Goal: Information Seeking & Learning: Check status

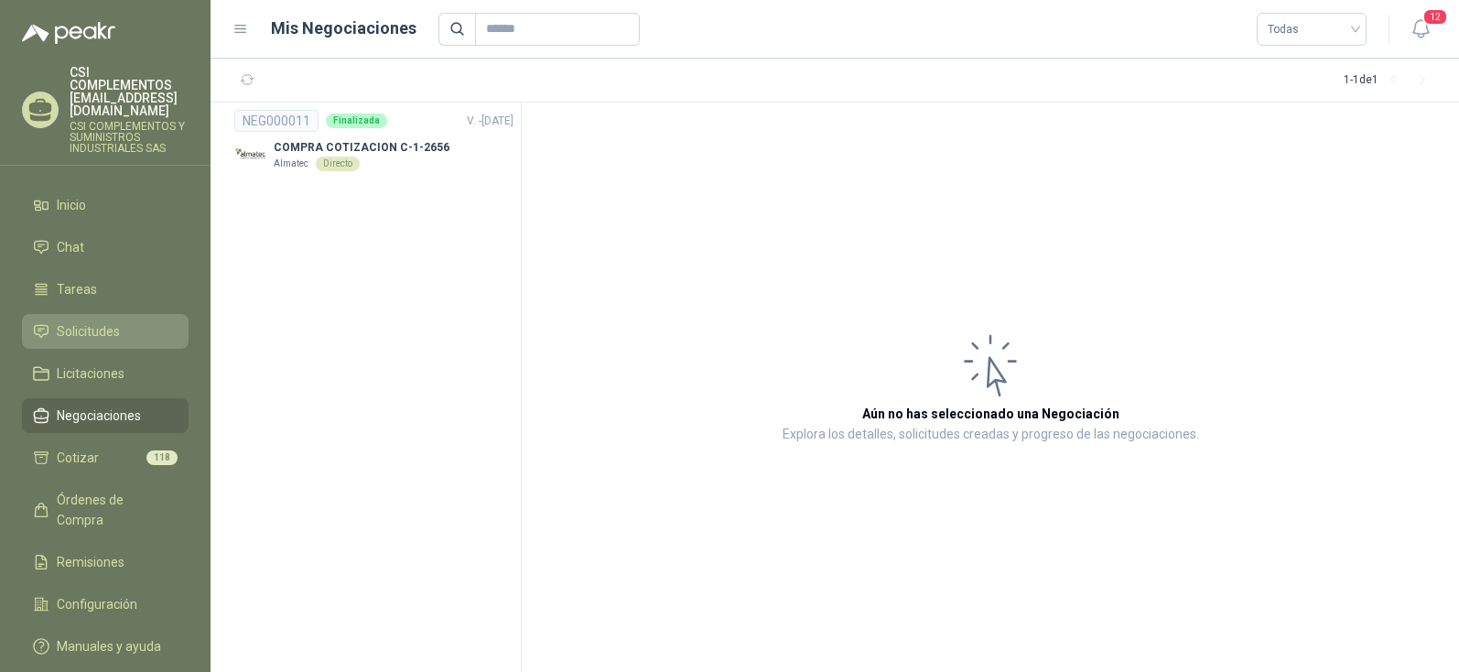
click at [81, 321] on span "Solicitudes" at bounding box center [88, 331] width 63 height 20
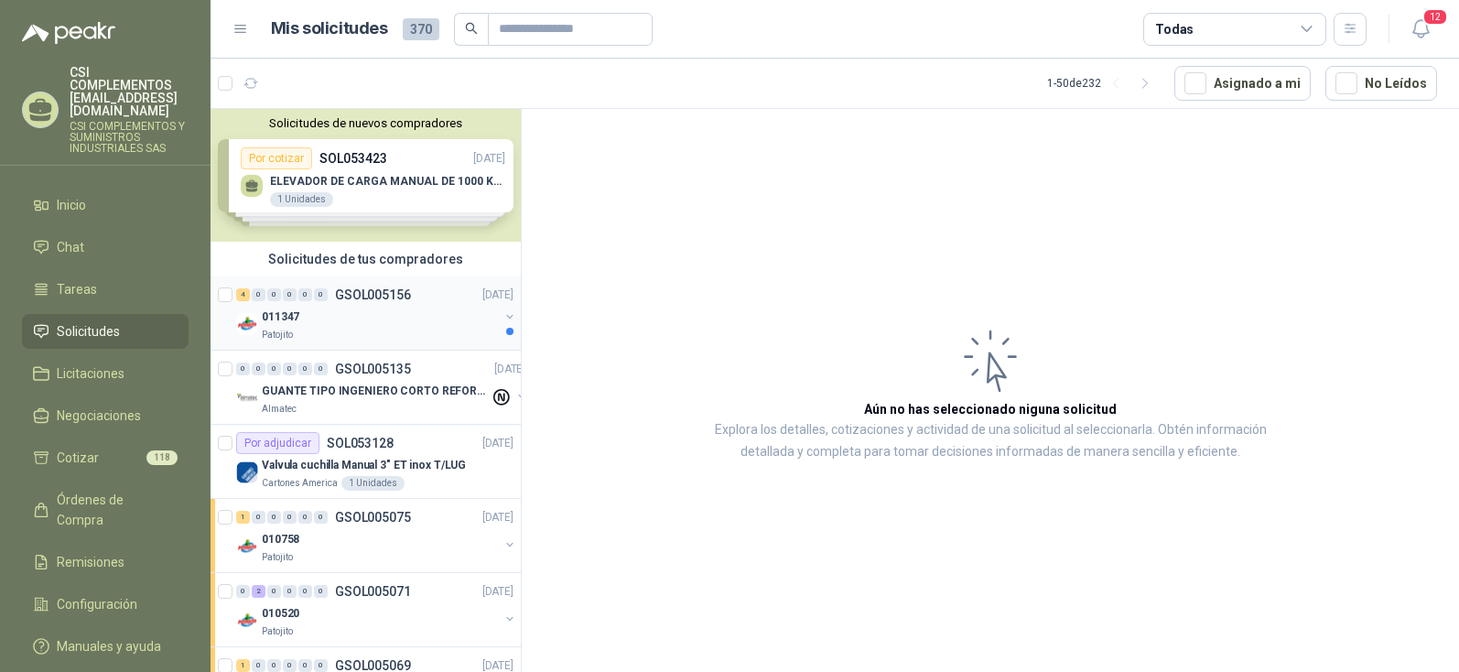
click at [374, 299] on p "GSOL005156" at bounding box center [373, 294] width 76 height 13
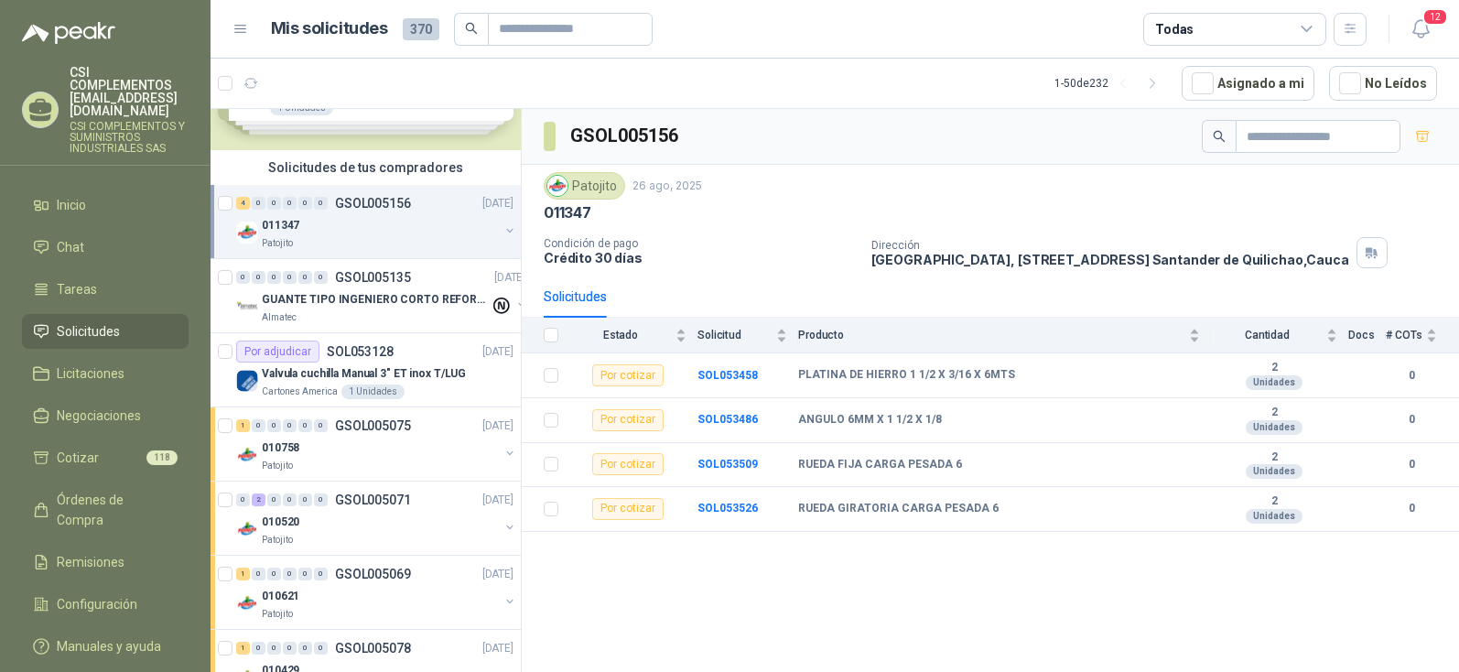
scroll to position [183, 0]
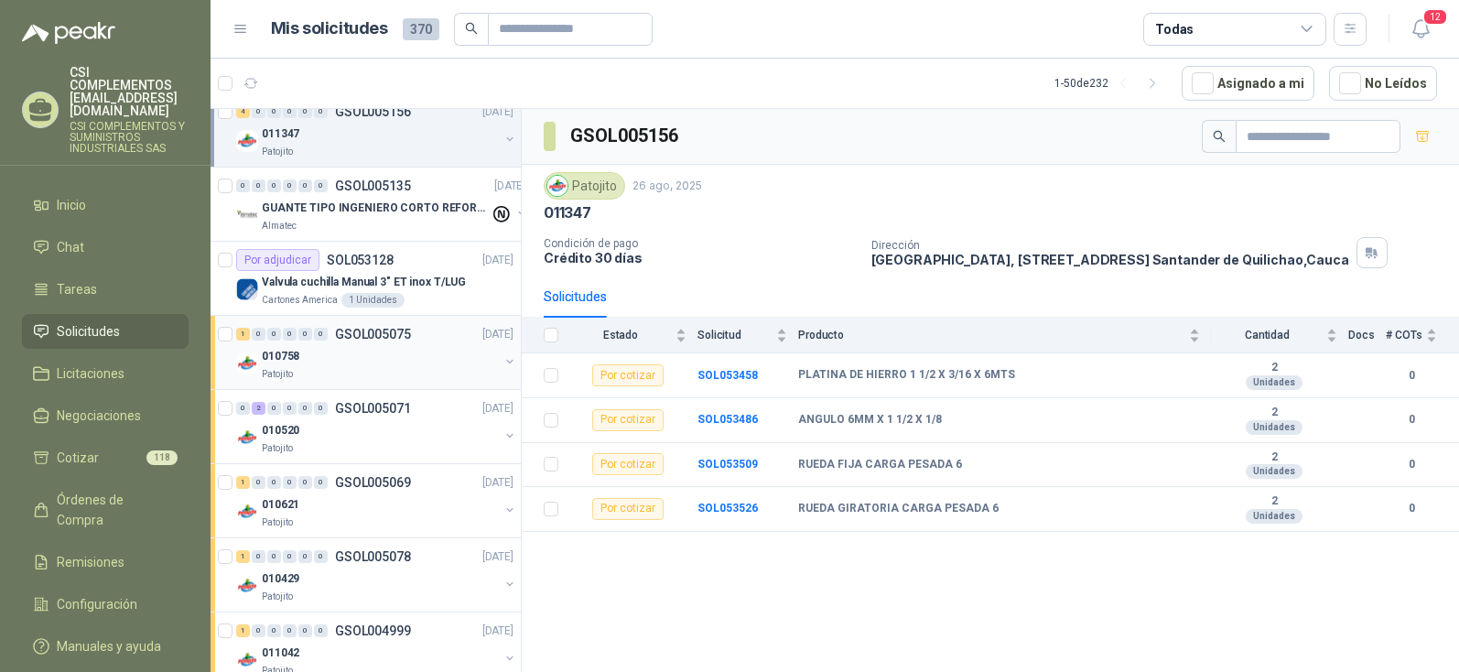
click at [273, 372] on p "Patojito" at bounding box center [277, 374] width 31 height 15
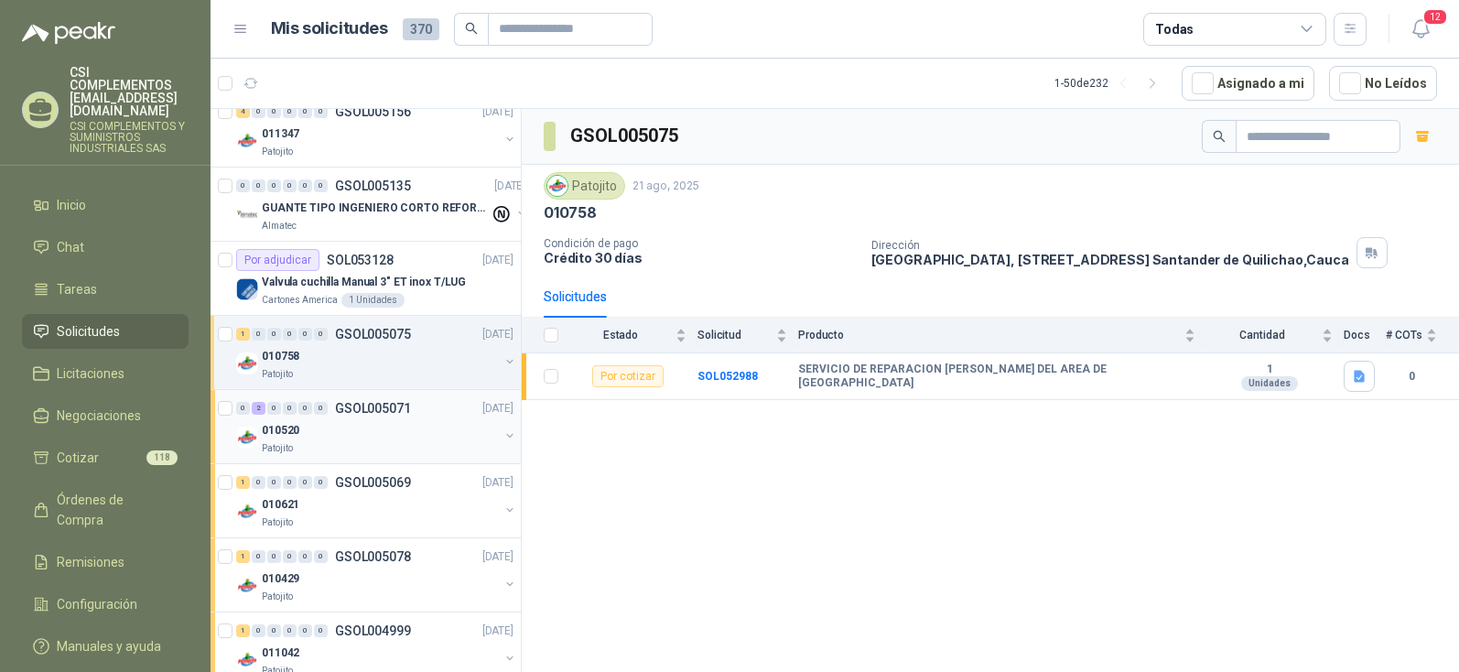
click at [283, 434] on p "010520" at bounding box center [281, 430] width 38 height 17
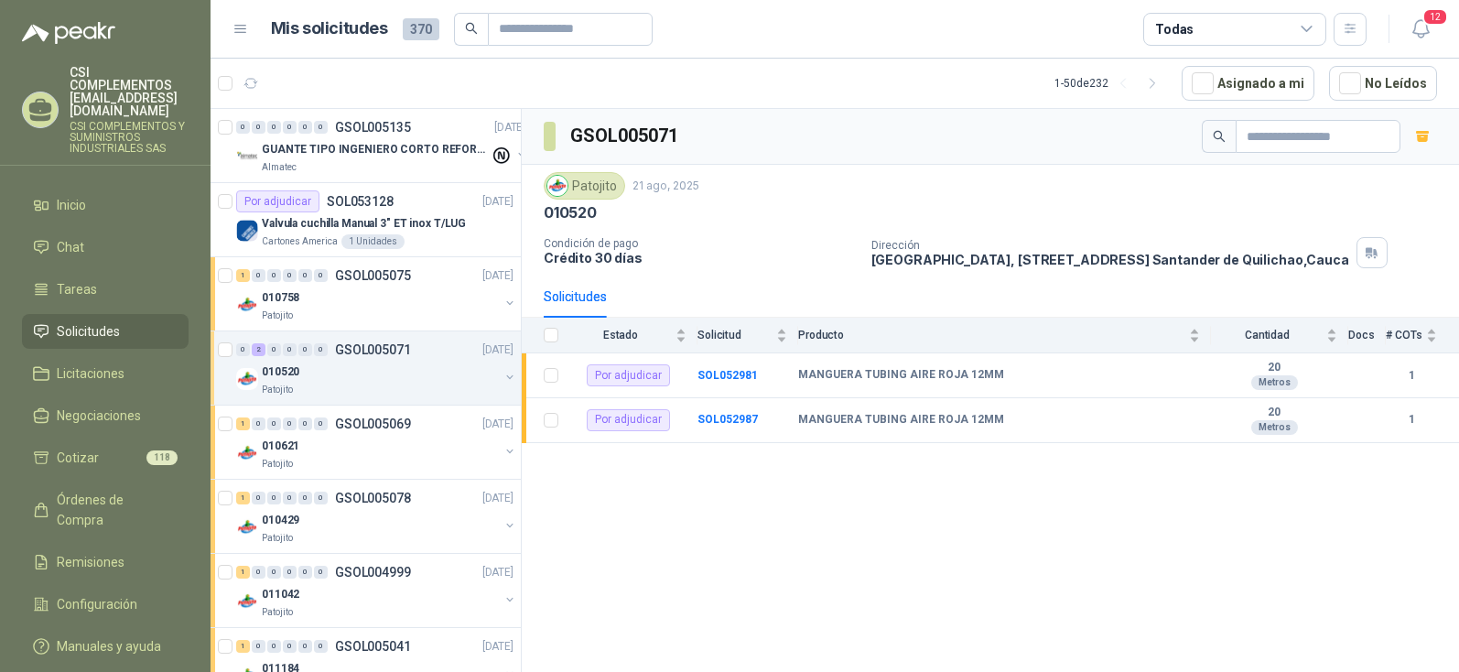
scroll to position [275, 0]
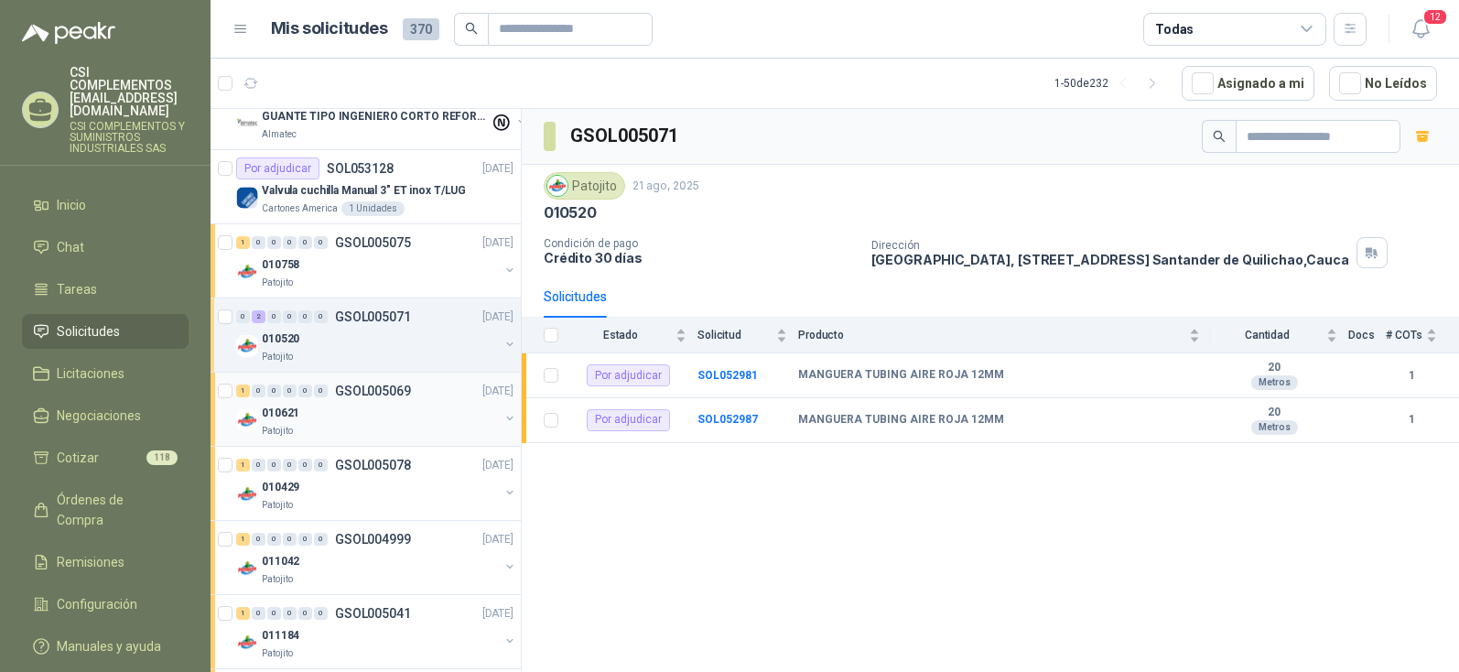
click at [306, 420] on div "010621" at bounding box center [380, 413] width 237 height 22
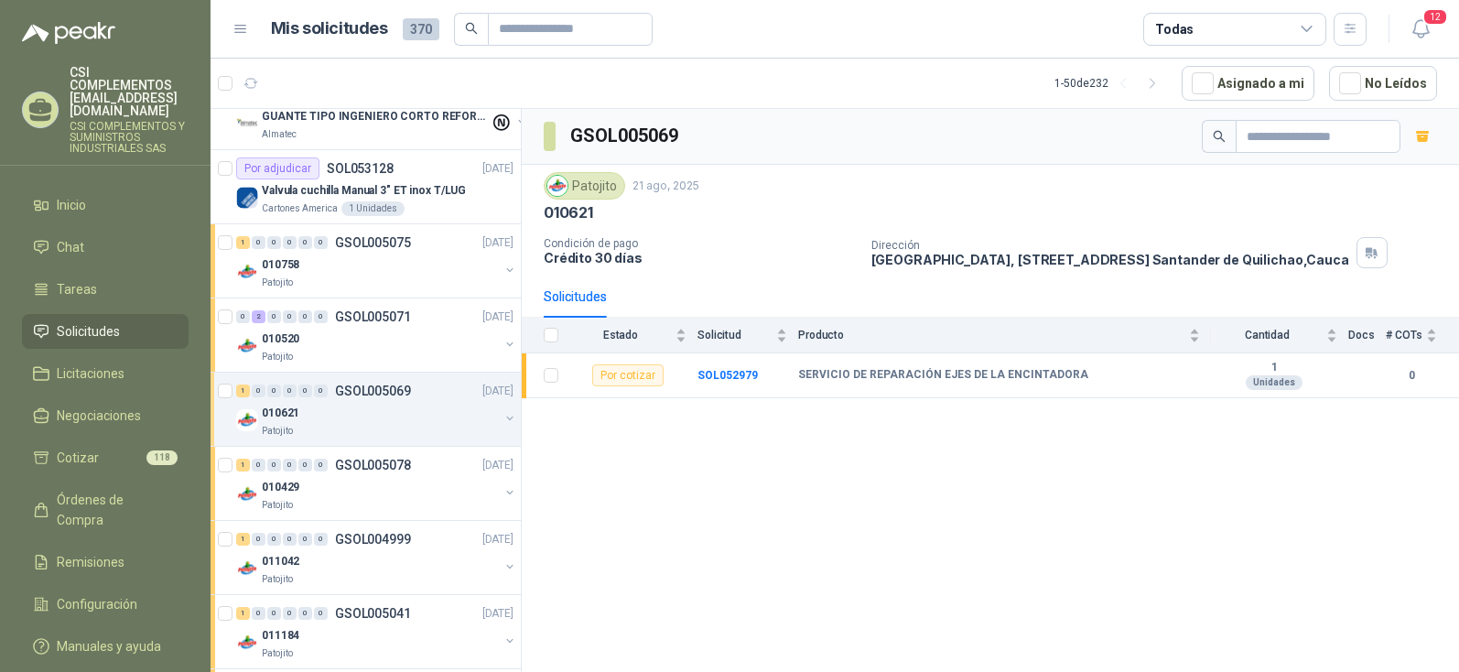
scroll to position [366, 0]
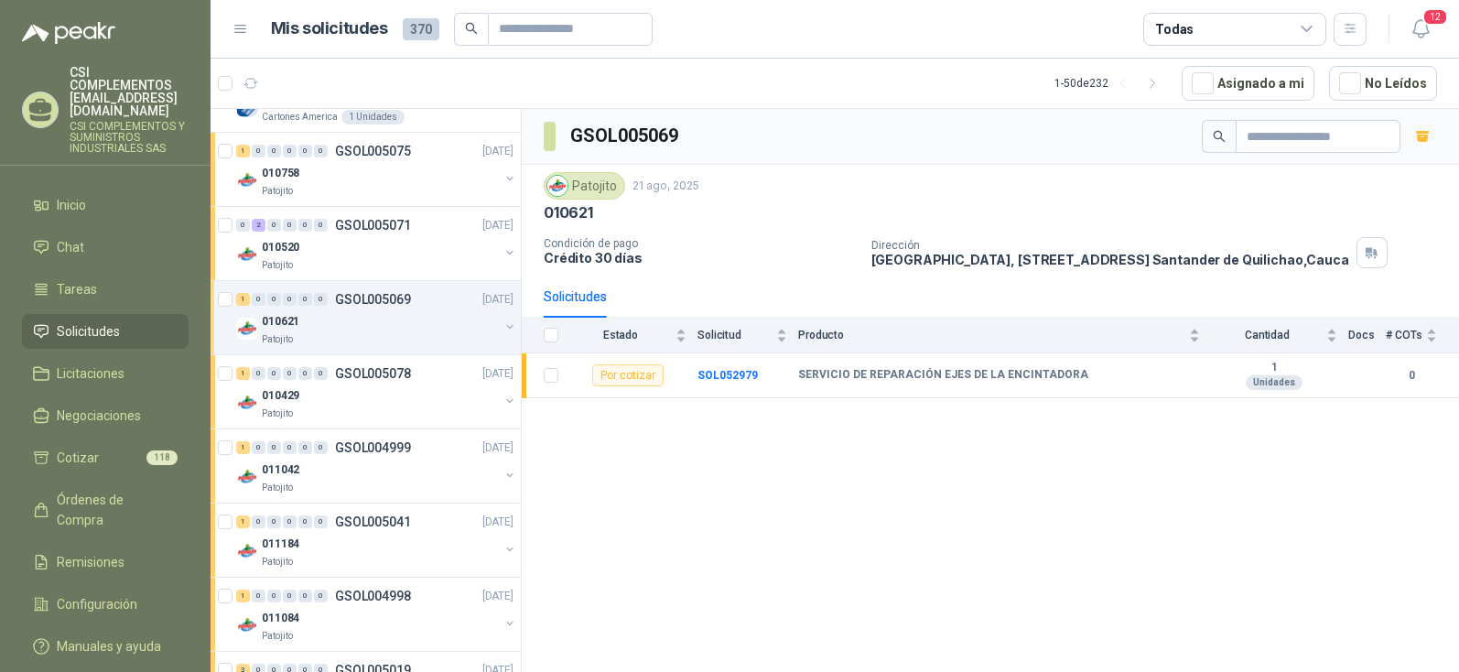
click at [306, 420] on div "Patojito" at bounding box center [380, 413] width 237 height 15
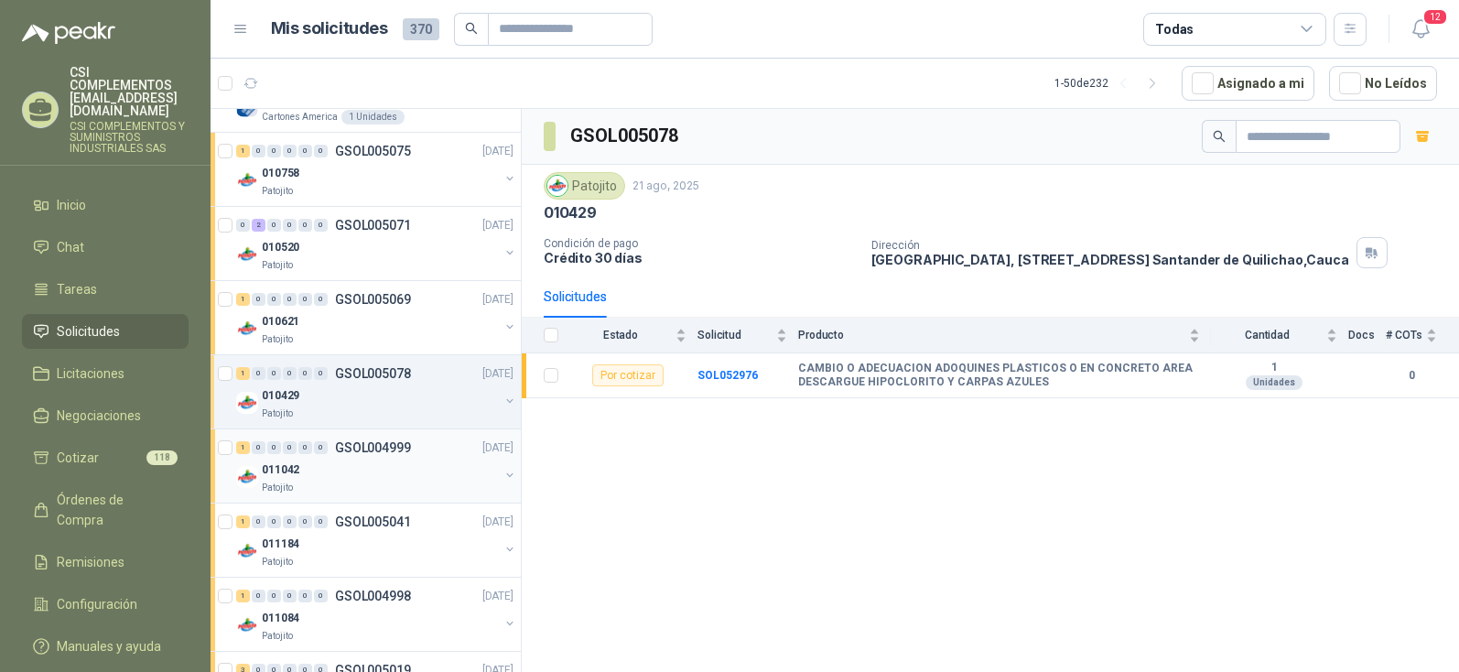
click at [303, 472] on div "011042" at bounding box center [380, 469] width 237 height 22
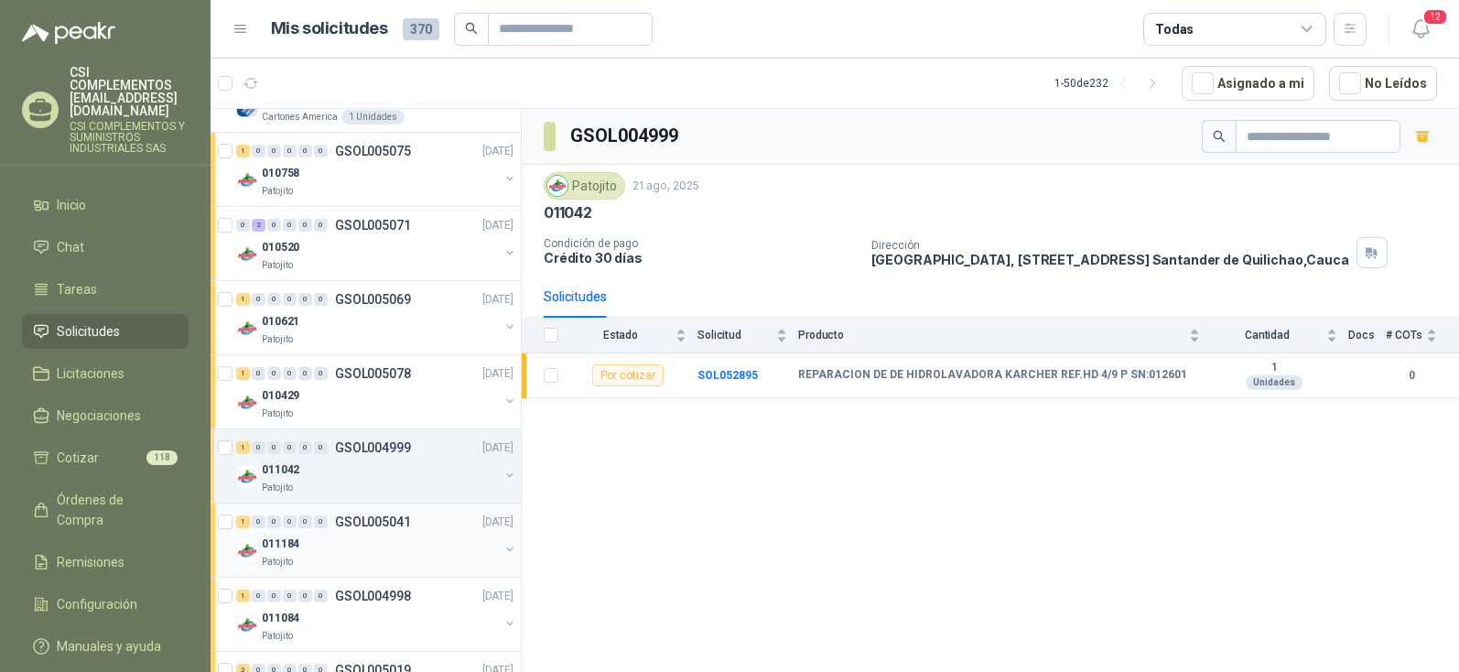
click at [295, 537] on p "011184" at bounding box center [281, 543] width 38 height 17
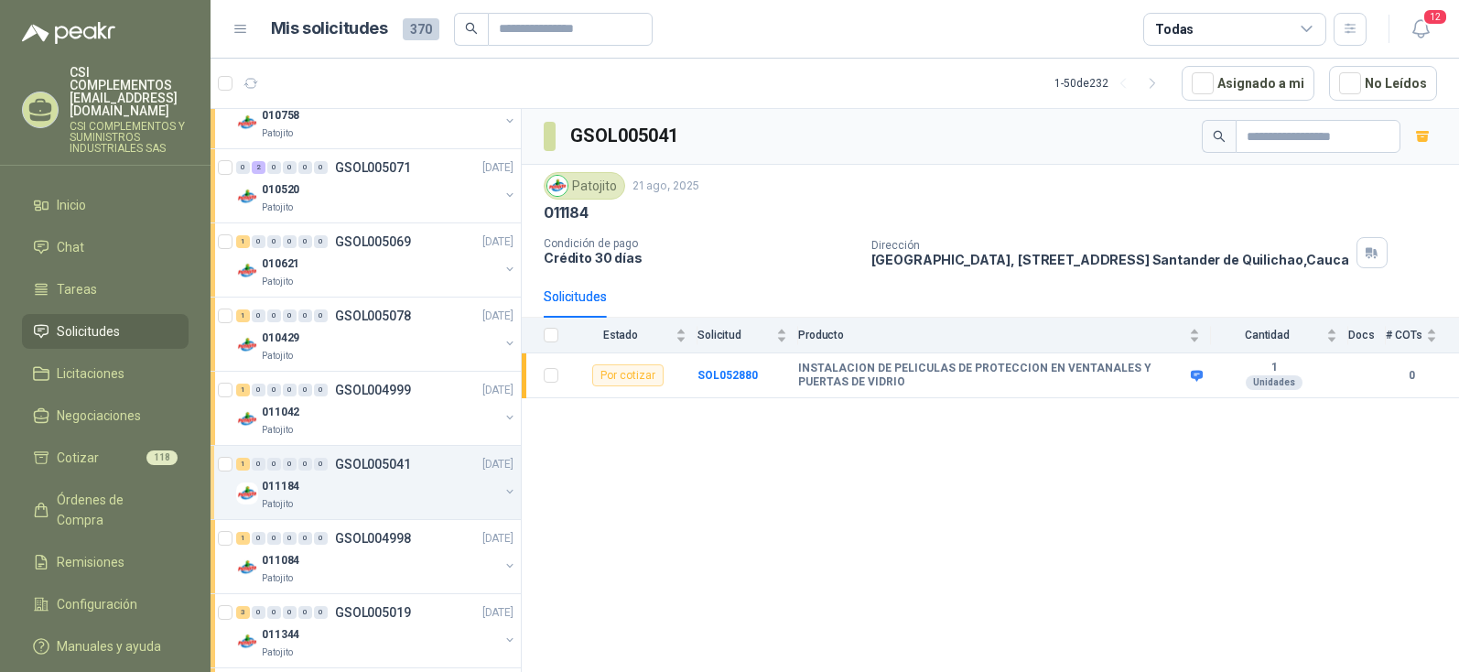
scroll to position [458, 0]
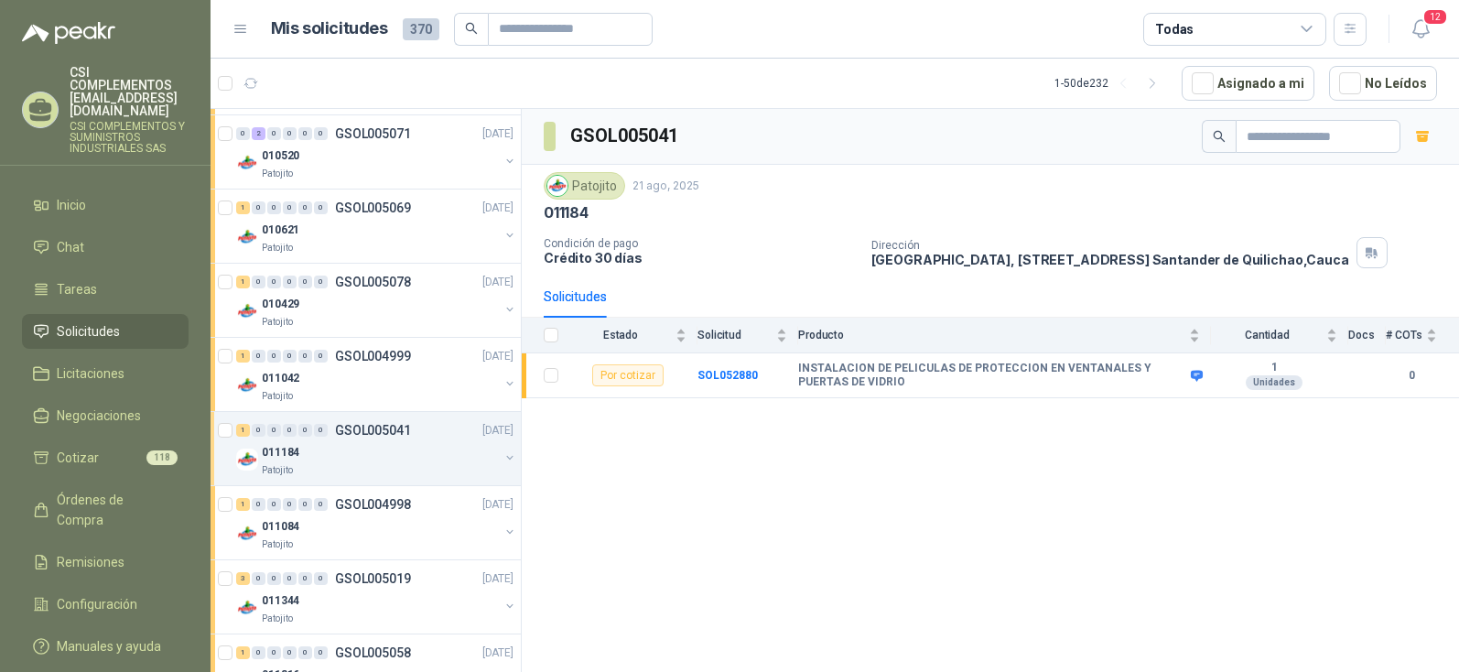
click at [295, 537] on div "Patojito" at bounding box center [380, 544] width 237 height 15
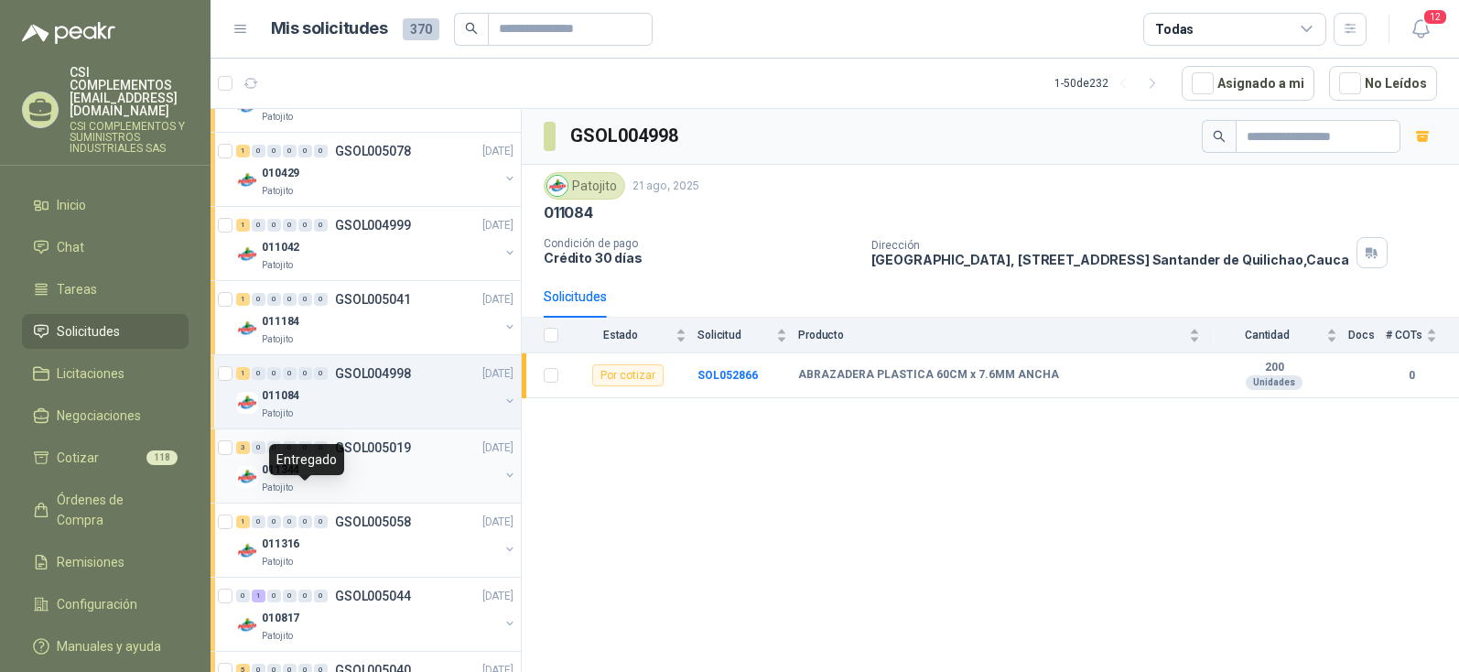
scroll to position [641, 0]
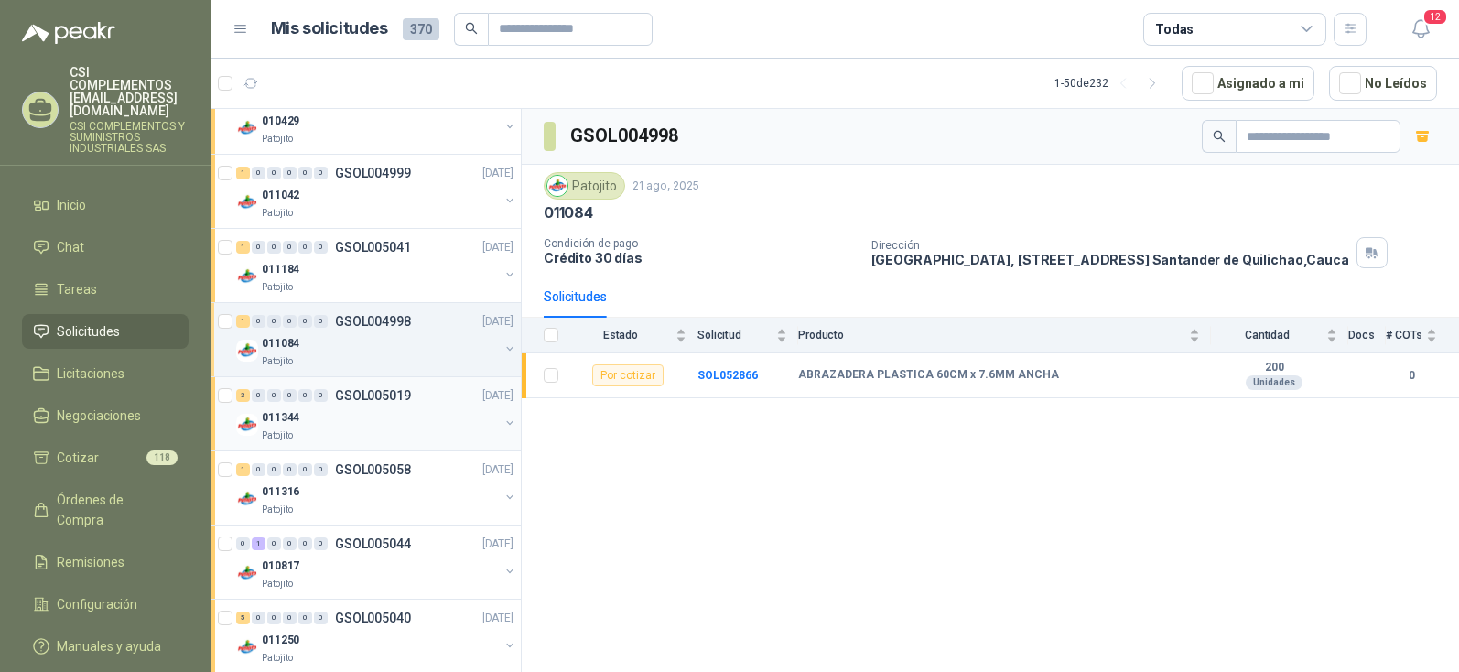
click at [290, 422] on p "011344" at bounding box center [281, 417] width 38 height 17
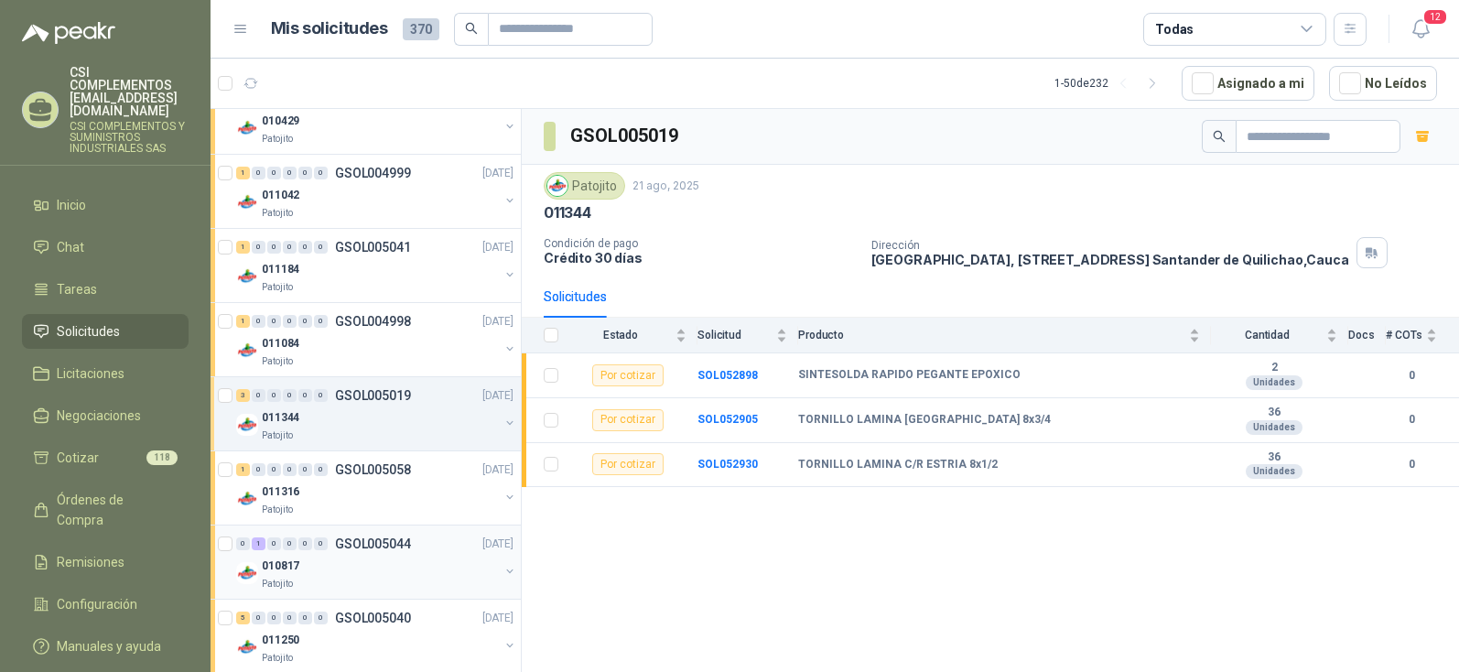
click at [329, 540] on div "0 1 0 0 0 0 GSOL005044" at bounding box center [323, 543] width 175 height 13
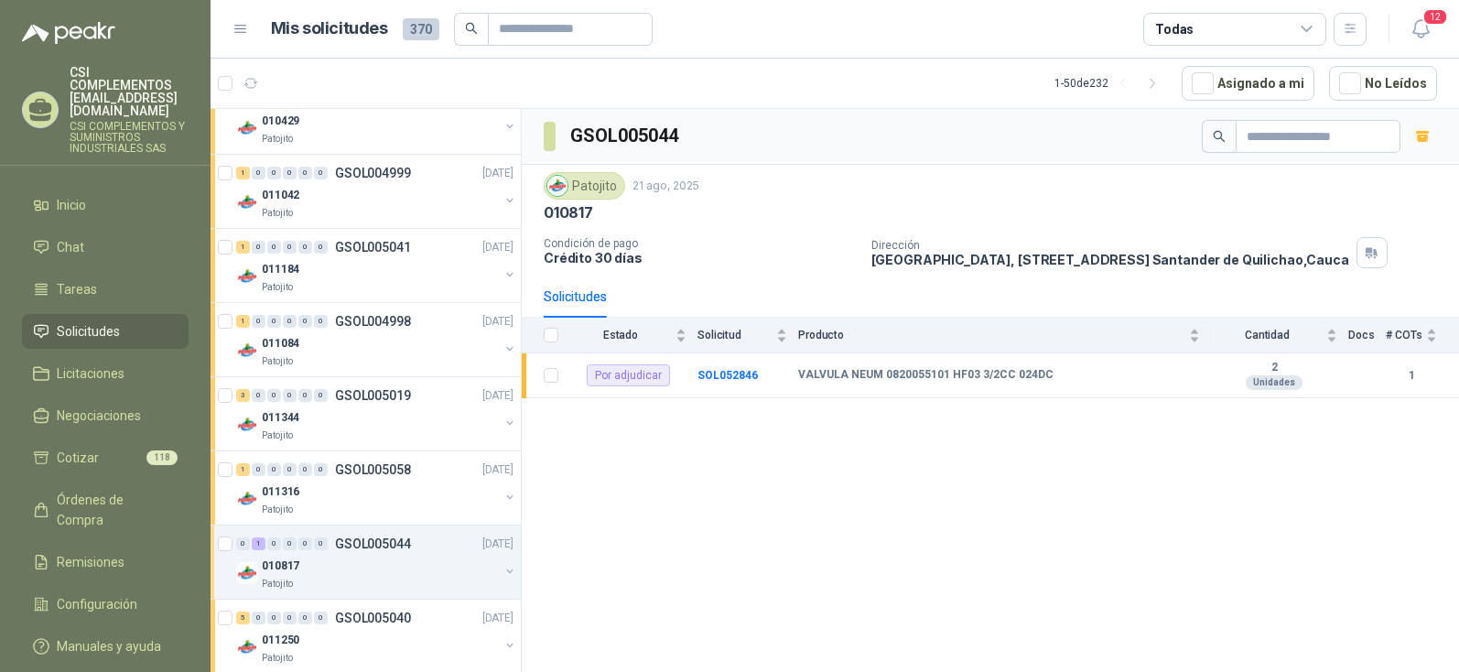
scroll to position [732, 0]
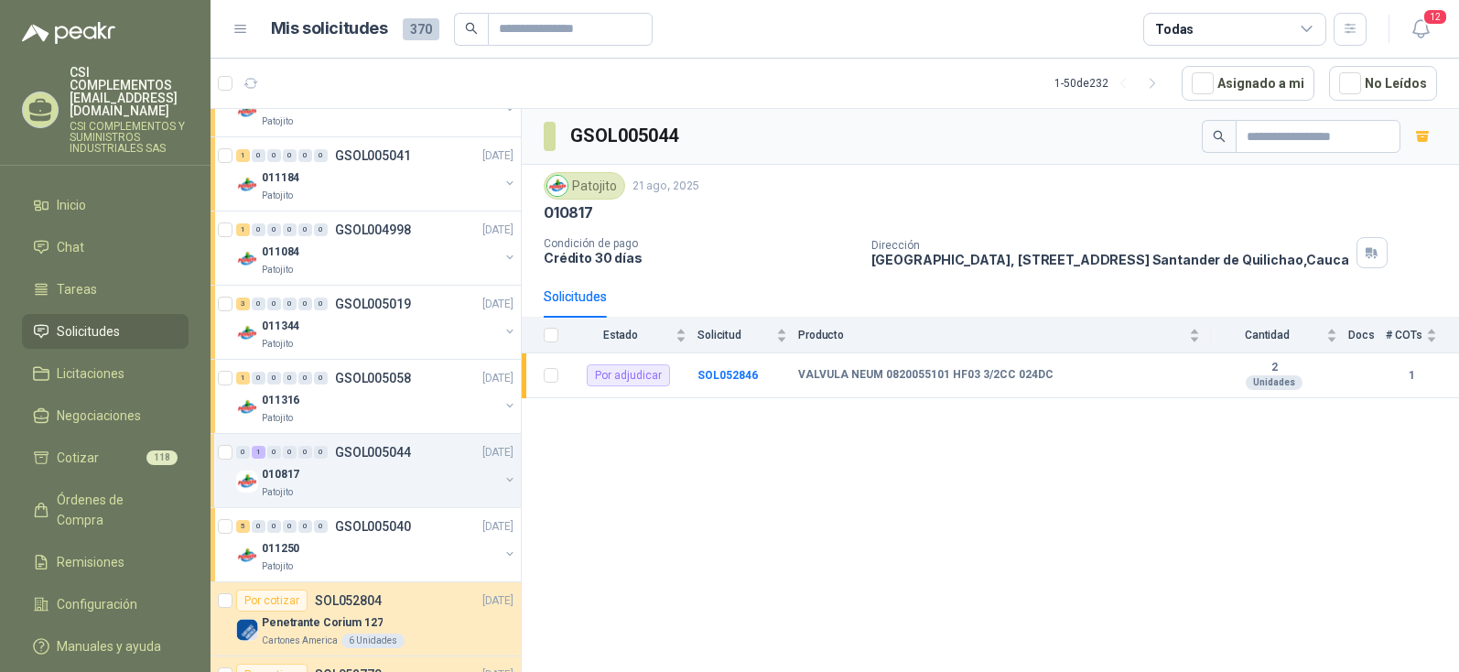
click at [350, 504] on div "0 1 0 0 0 0 GSOL005044 [DATE] 010817 Patojito" at bounding box center [365, 471] width 310 height 74
click at [349, 485] on div "Patojito" at bounding box center [380, 492] width 237 height 15
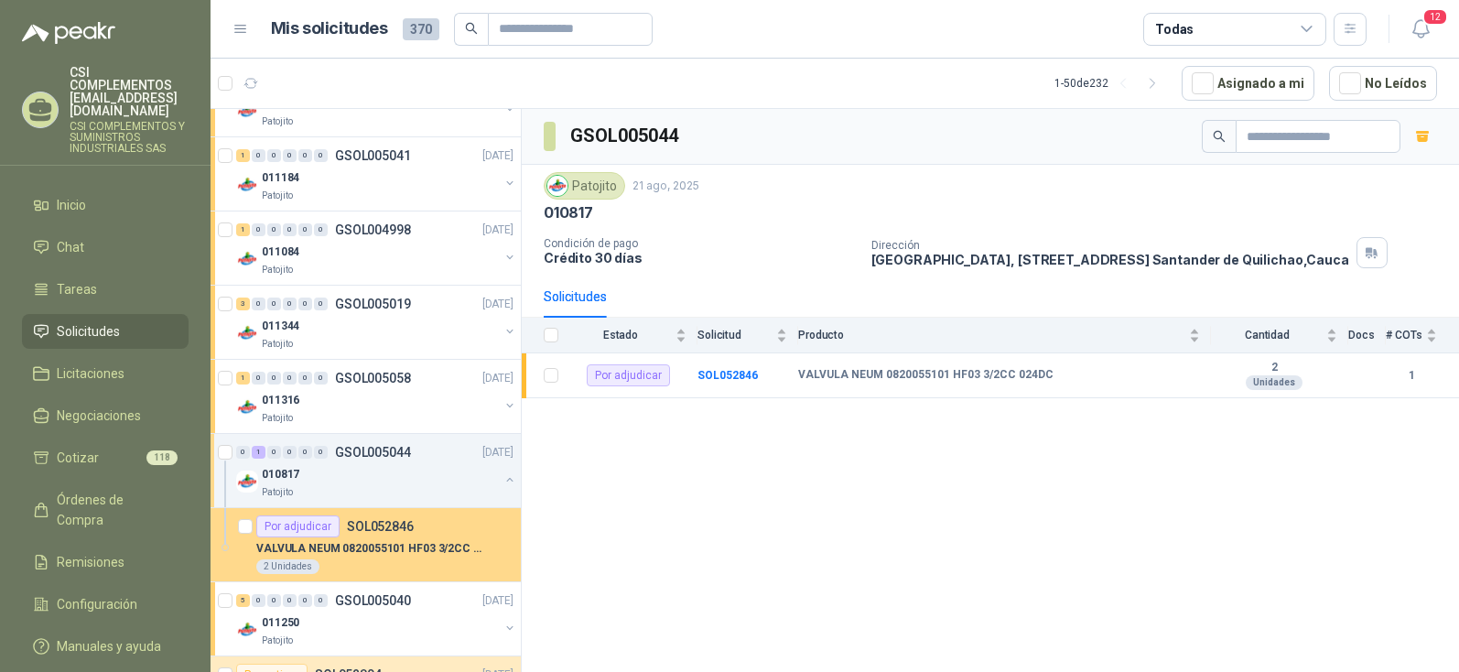
click at [359, 540] on p "VALVULA NEUM 0820055101 HF03 3/2CC 024DC" at bounding box center [370, 548] width 228 height 17
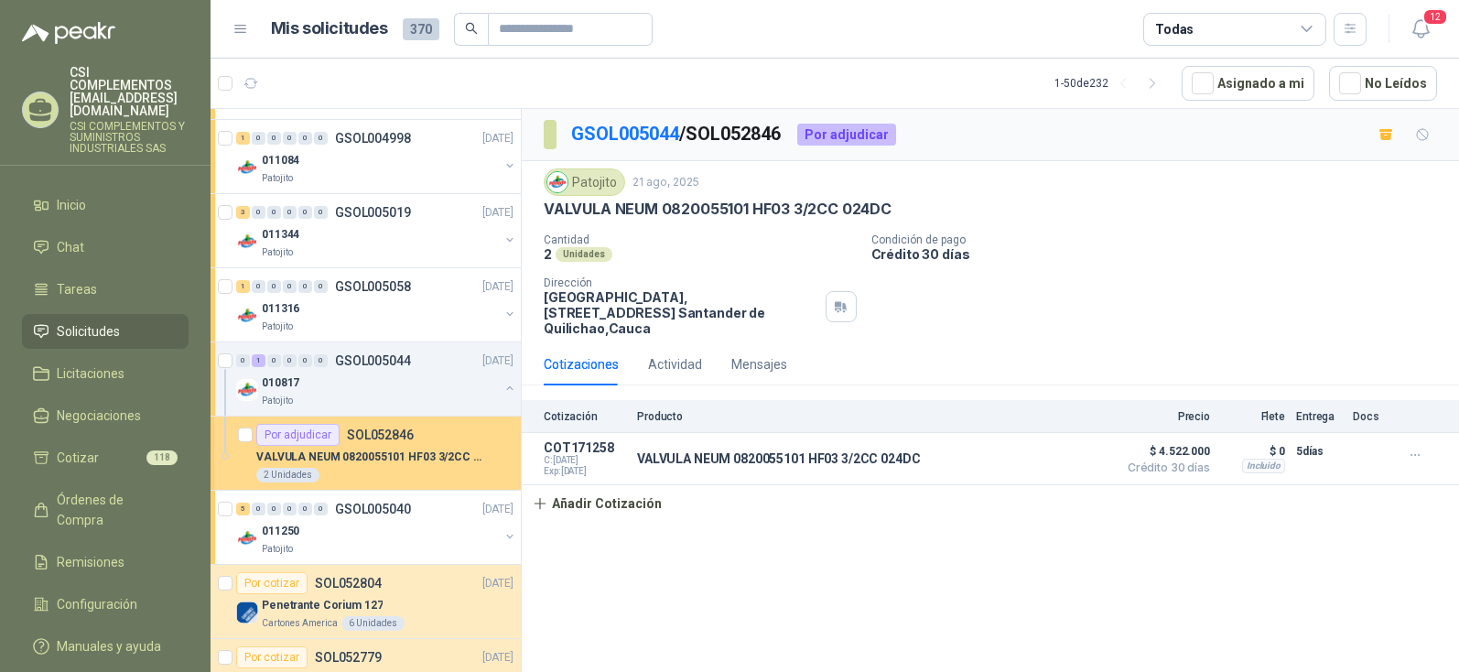
scroll to position [915, 0]
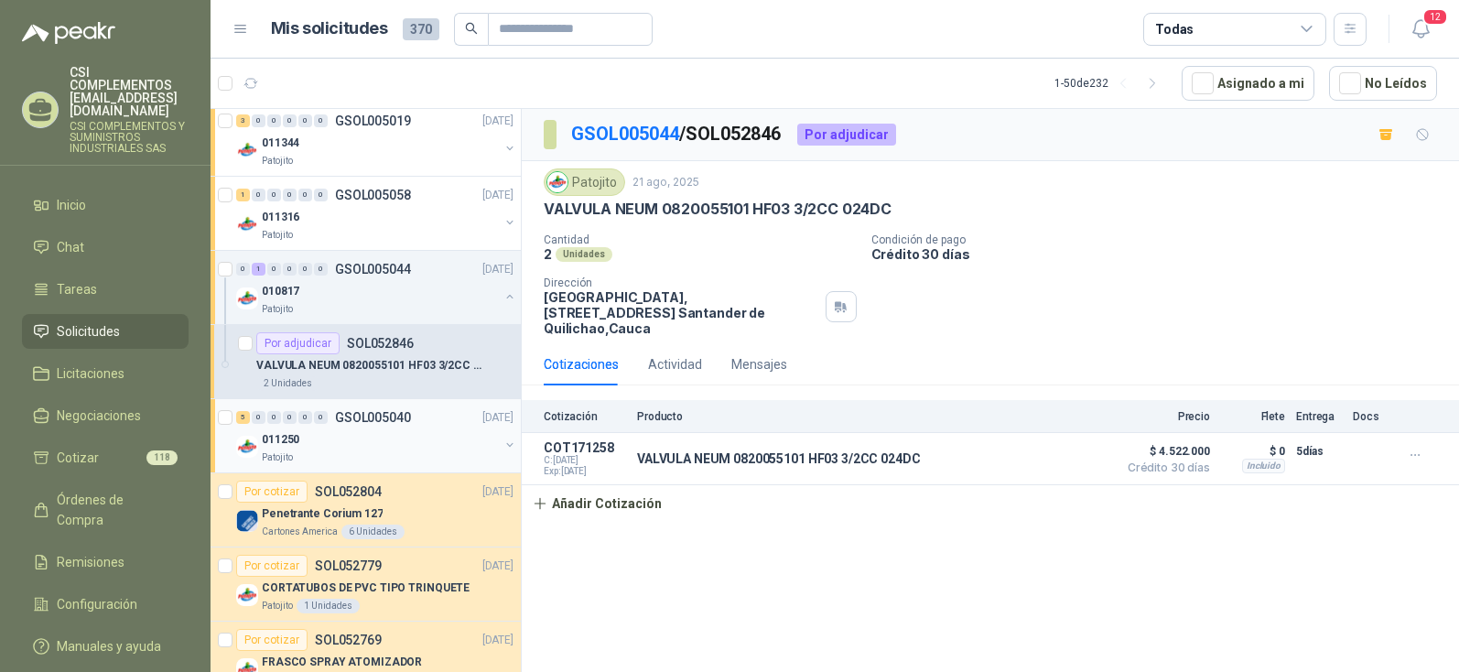
click at [314, 452] on div "Patojito" at bounding box center [380, 457] width 237 height 15
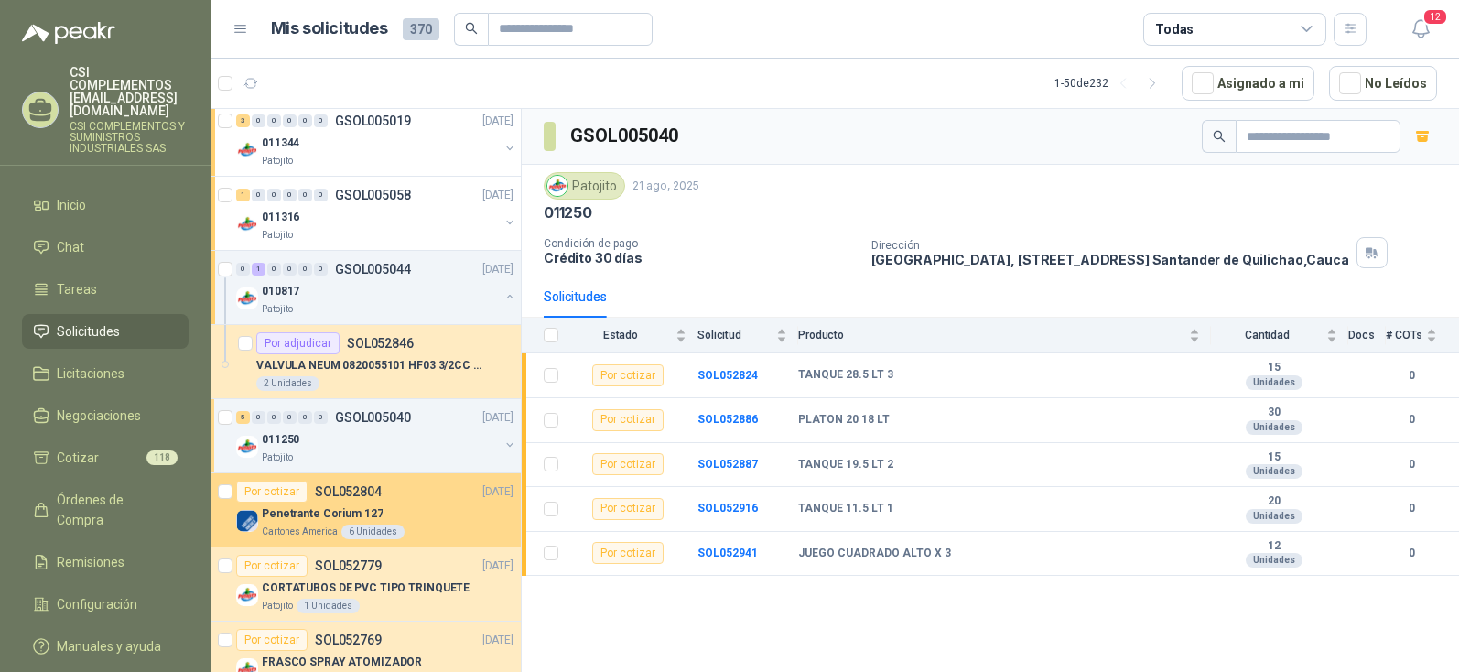
click at [308, 535] on p "Cartones America" at bounding box center [300, 531] width 76 height 15
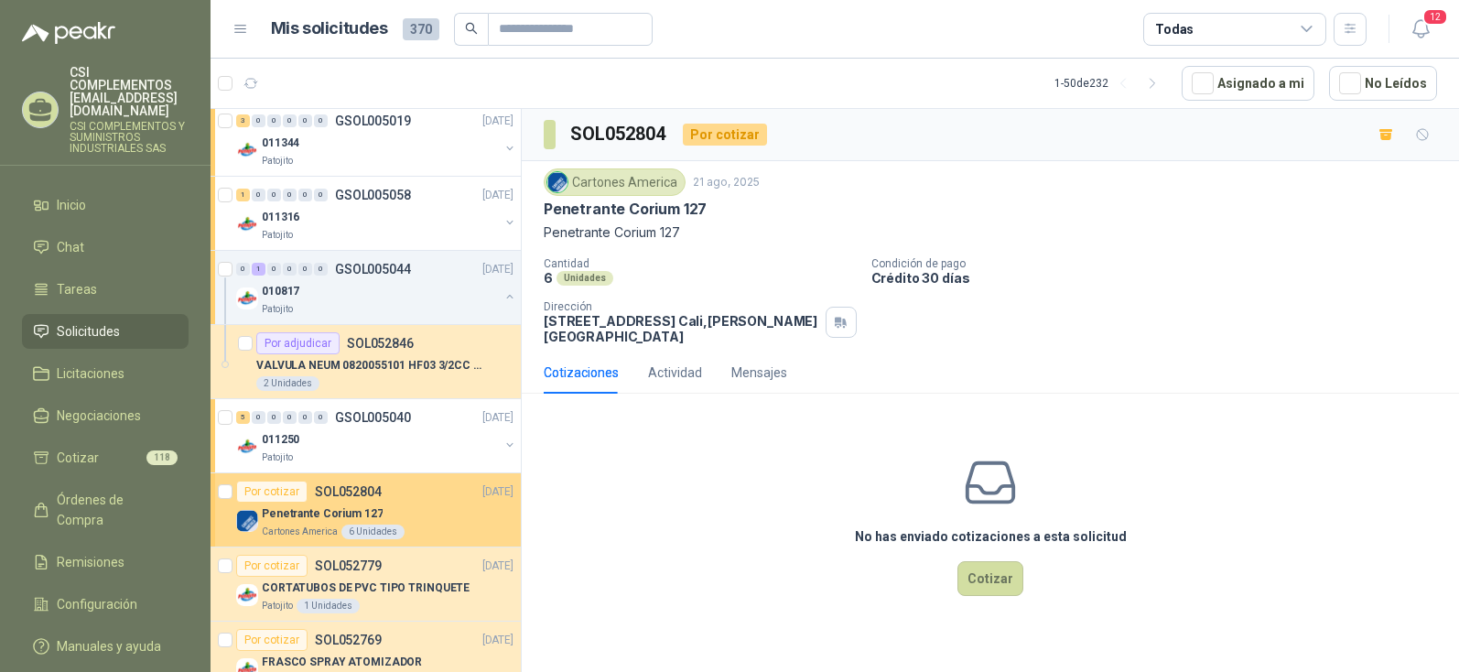
click at [335, 512] on p "Penetrante Corium 127" at bounding box center [322, 513] width 121 height 17
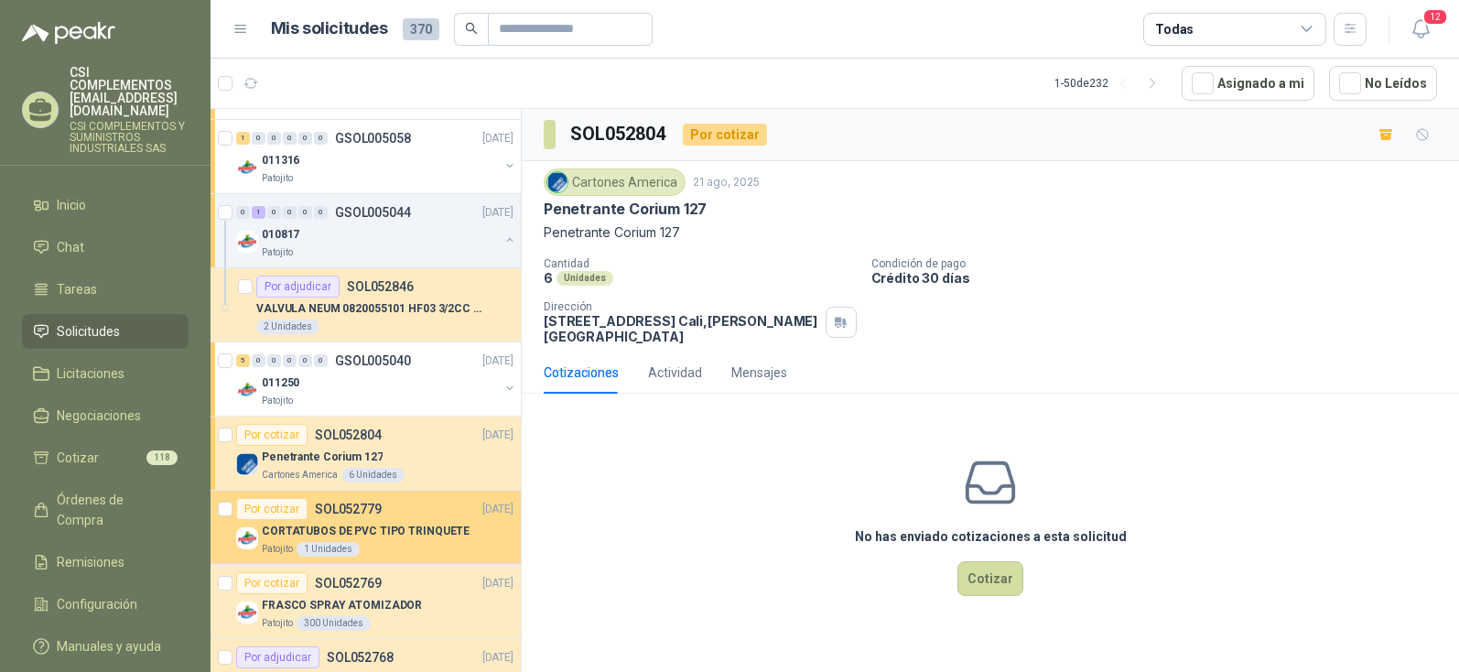
scroll to position [1007, 0]
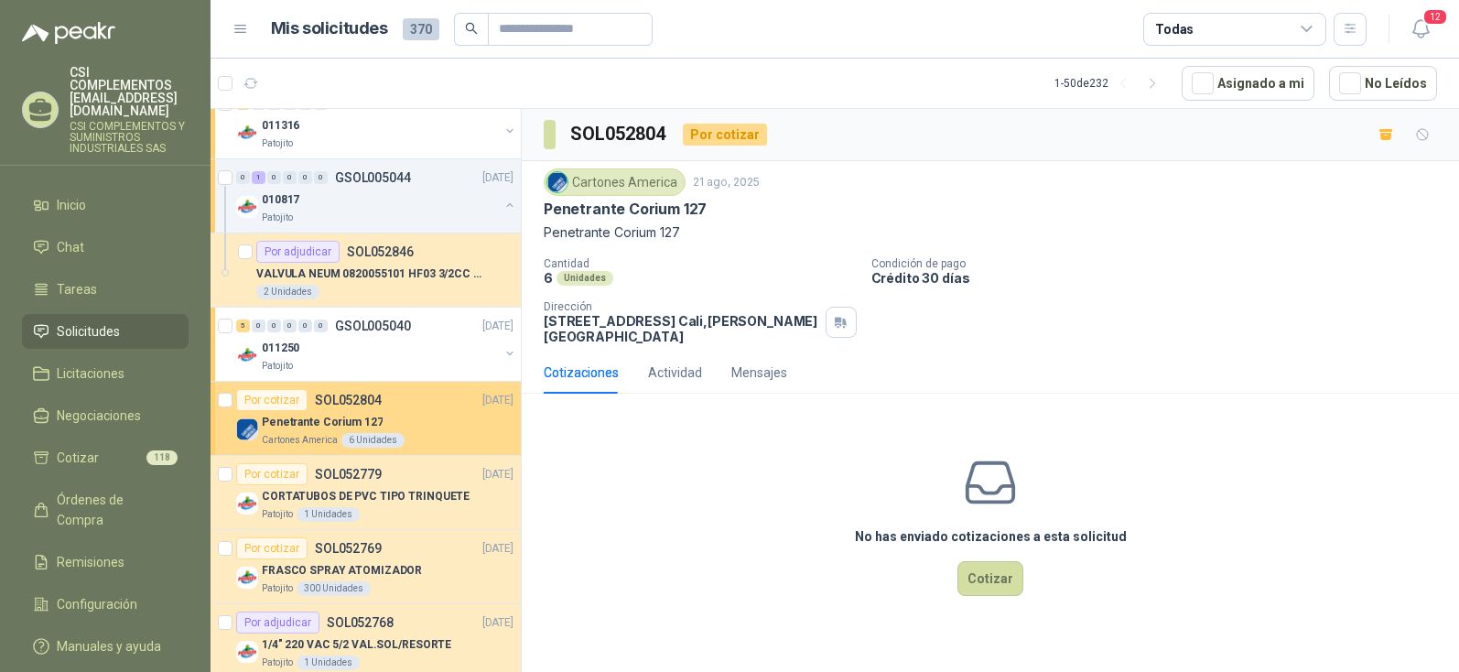
click at [275, 414] on p "Penetrante Corium 127" at bounding box center [322, 422] width 121 height 17
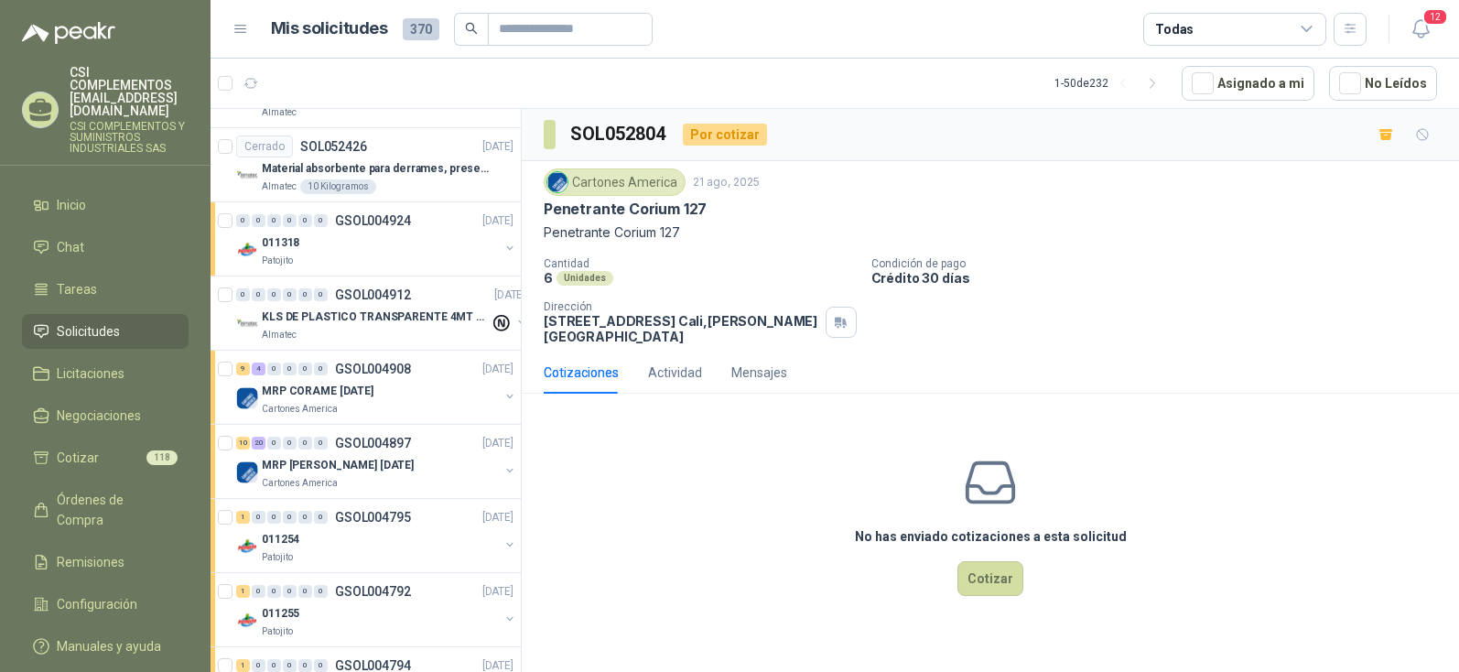
scroll to position [2745, 0]
click at [318, 384] on p "MRP CORAME [DATE]" at bounding box center [318, 388] width 112 height 17
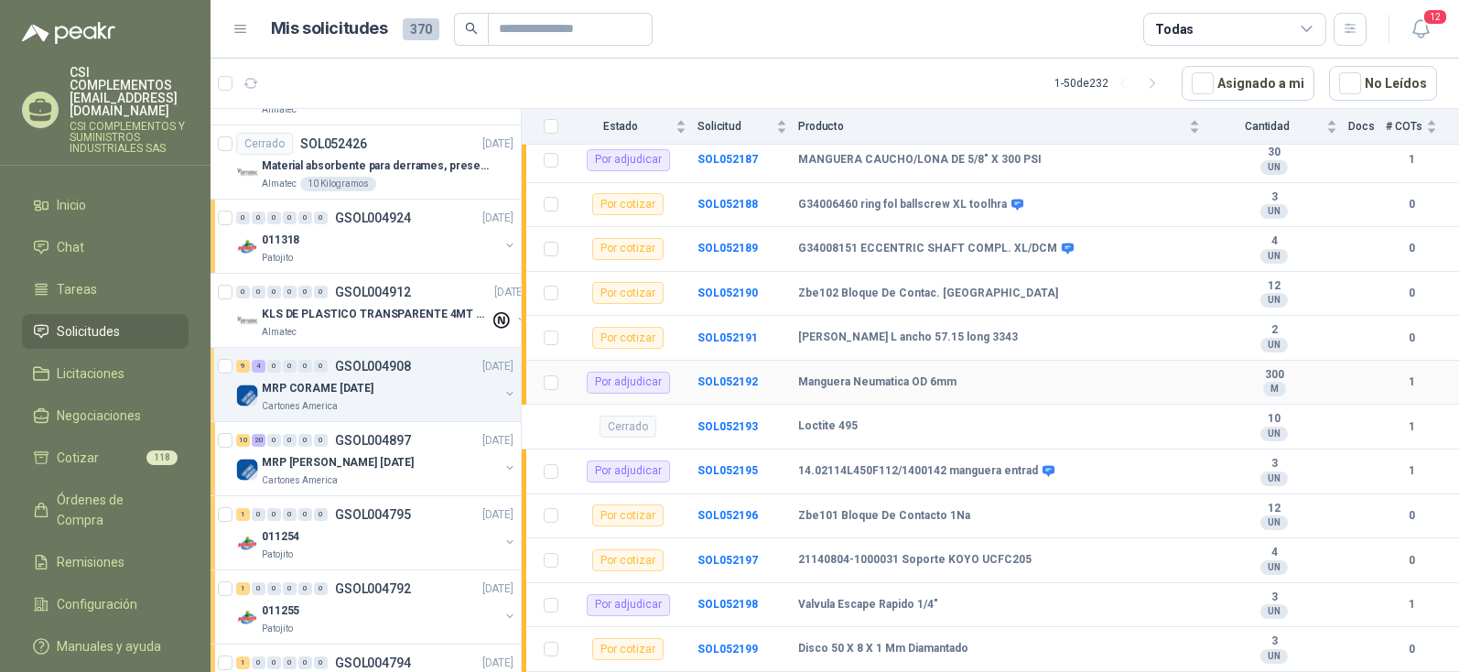
scroll to position [298, 0]
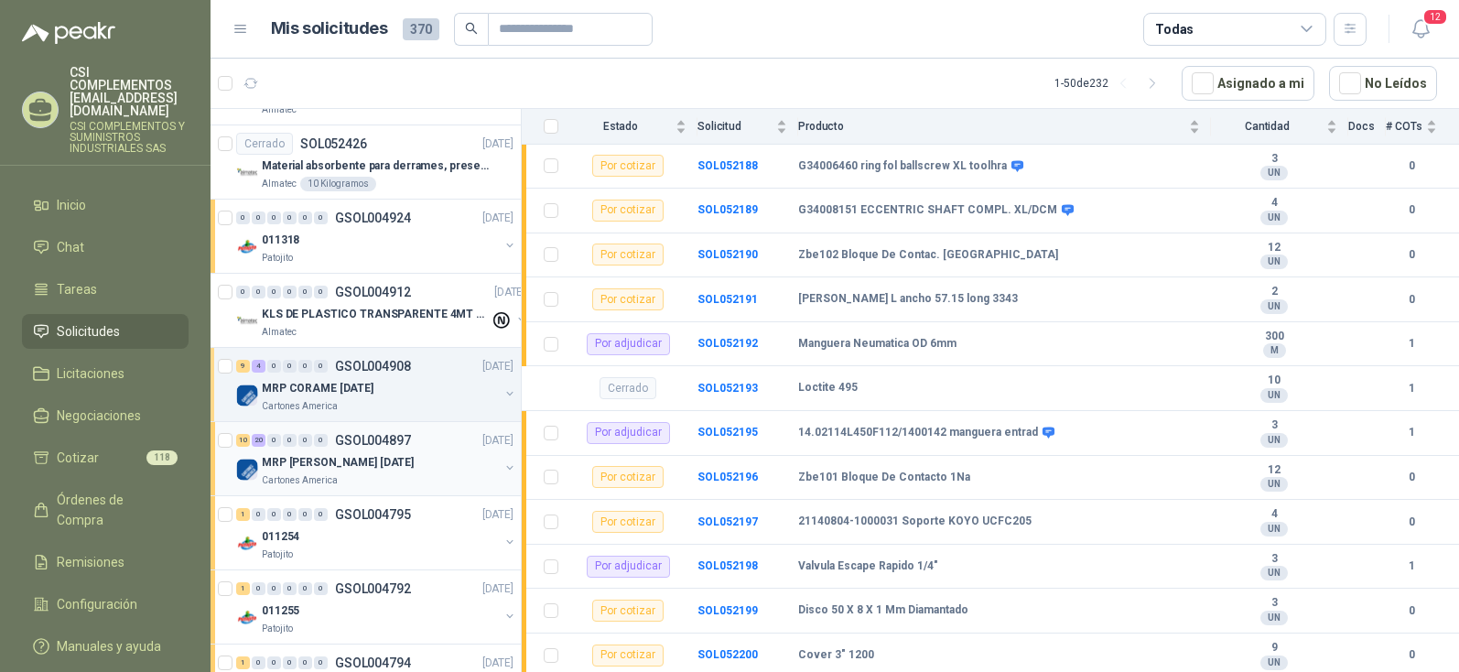
click at [344, 464] on p "MRP [PERSON_NAME] [DATE]" at bounding box center [338, 462] width 152 height 17
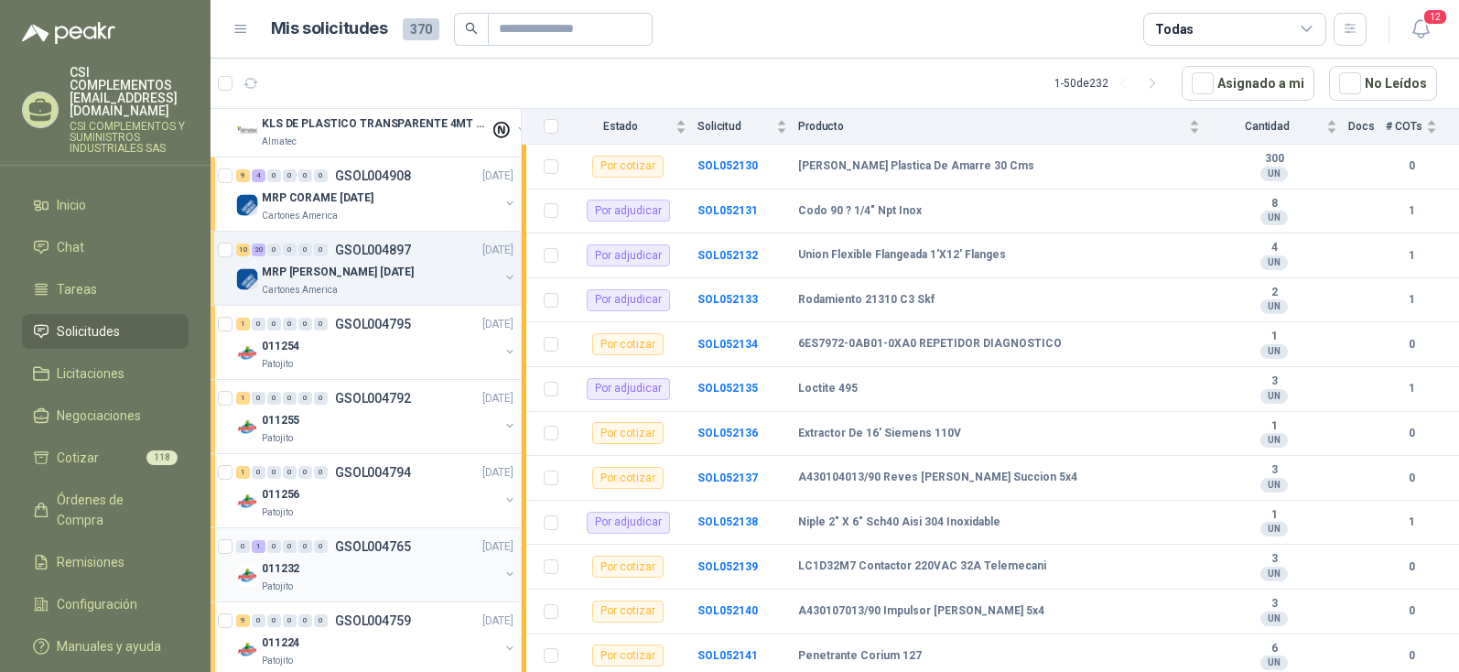
scroll to position [2928, 0]
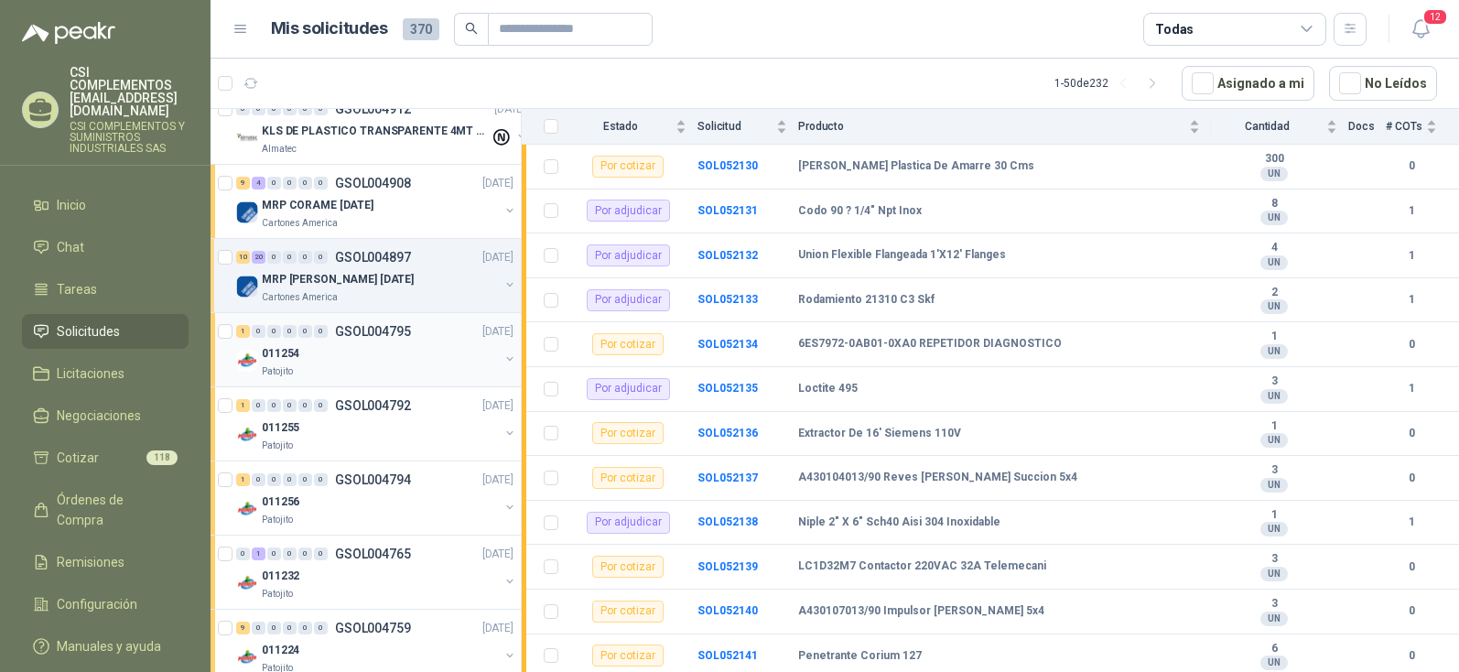
click at [366, 334] on p "GSOL004795" at bounding box center [373, 331] width 76 height 13
